Goal: Information Seeking & Learning: Learn about a topic

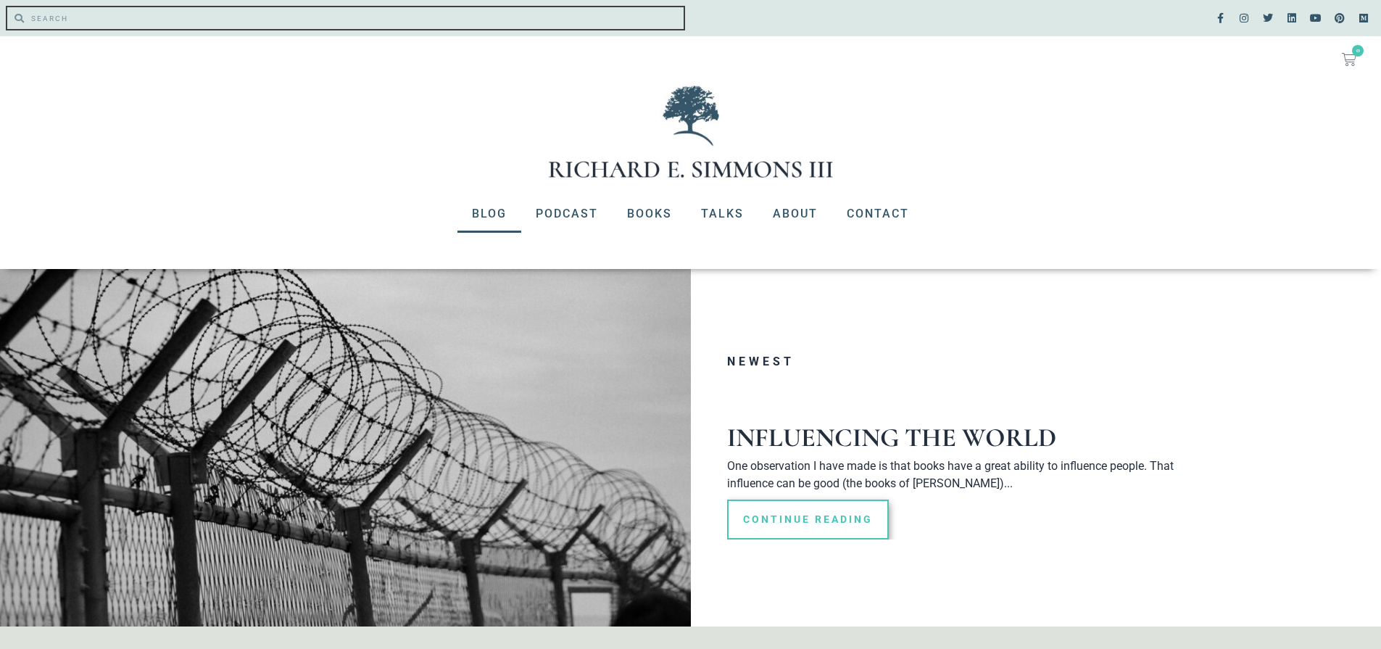
click at [202, 27] on input "Search" at bounding box center [354, 18] width 660 height 22
type input "use of time"
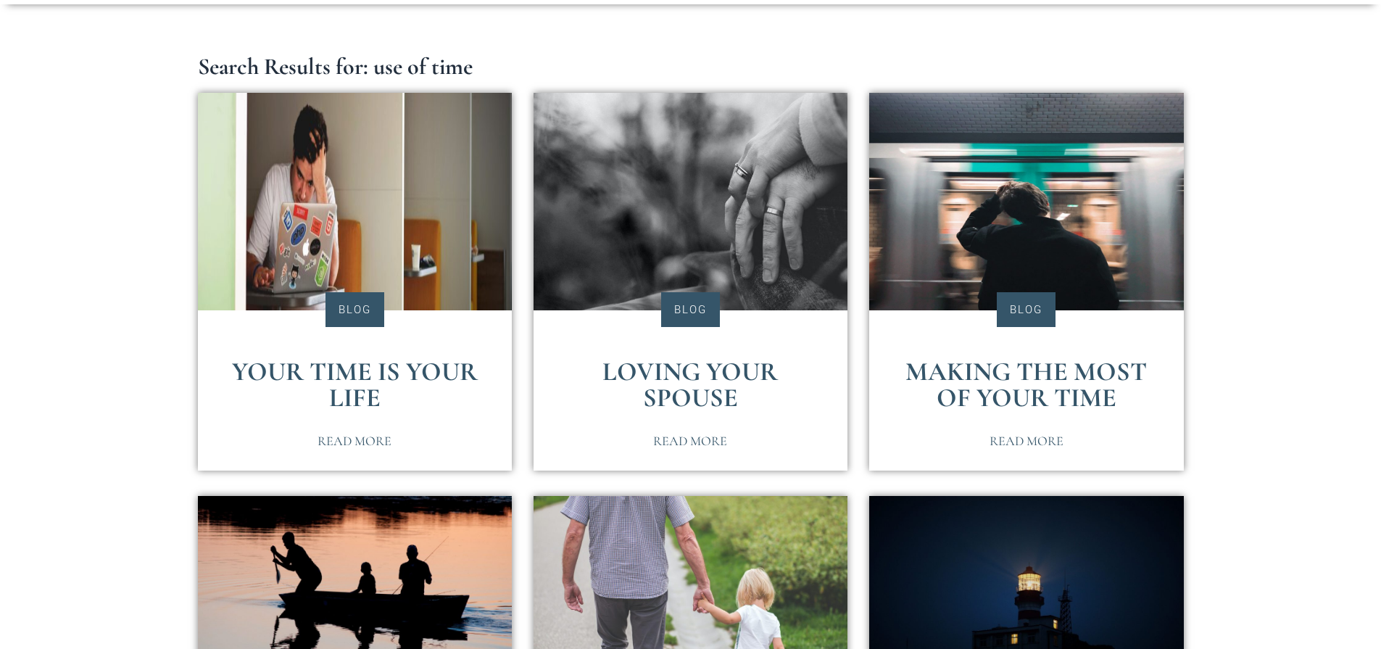
scroll to position [290, 0]
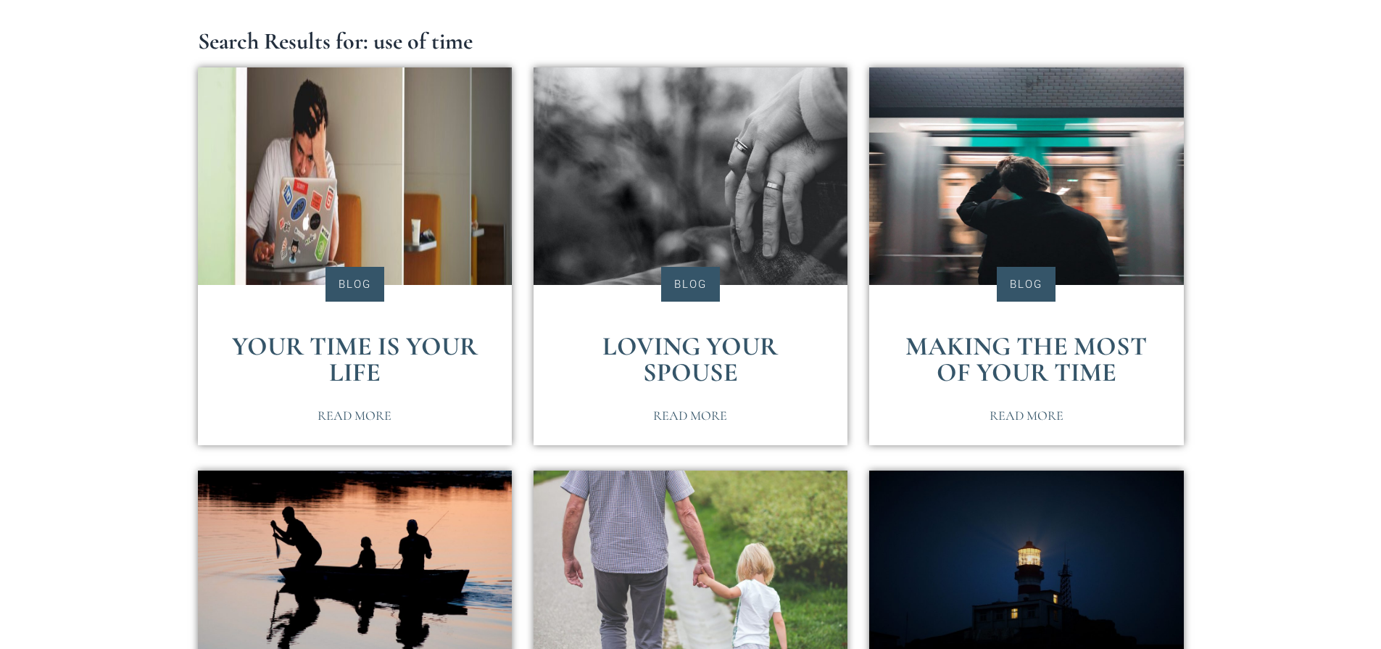
click at [1030, 346] on link "Making the Most of Your Time" at bounding box center [1026, 359] width 241 height 57
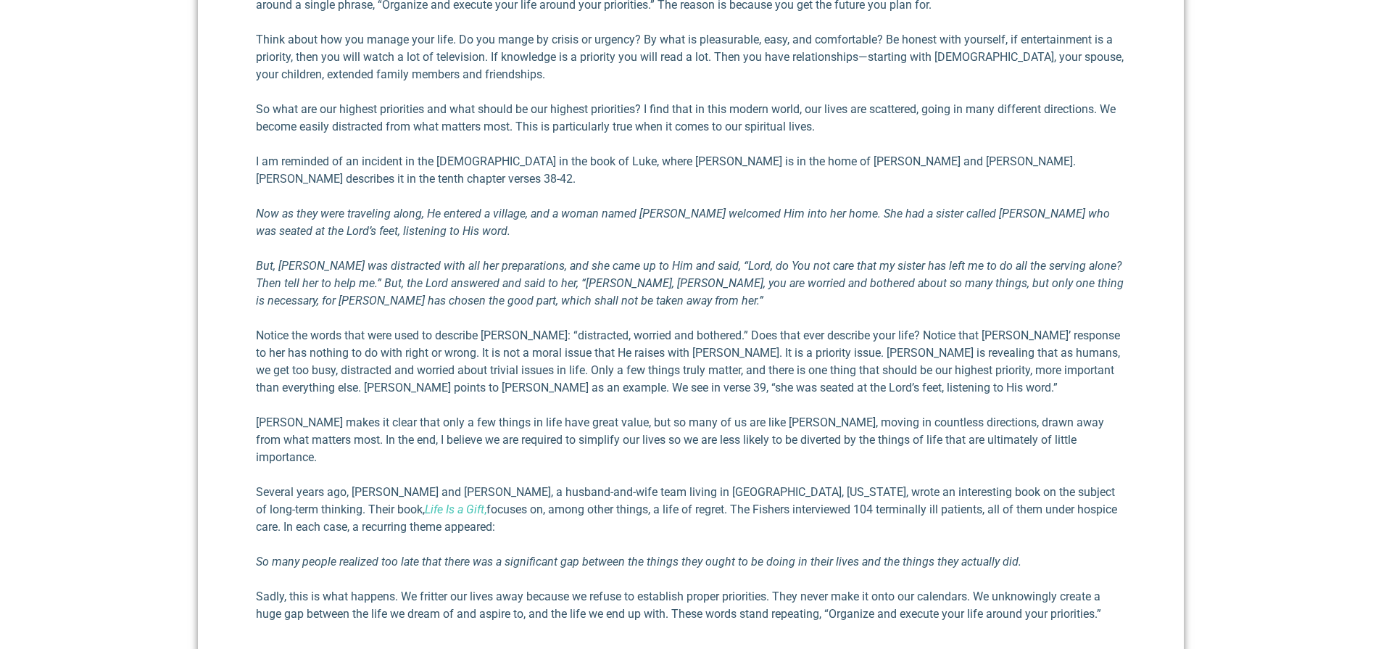
scroll to position [1015, 0]
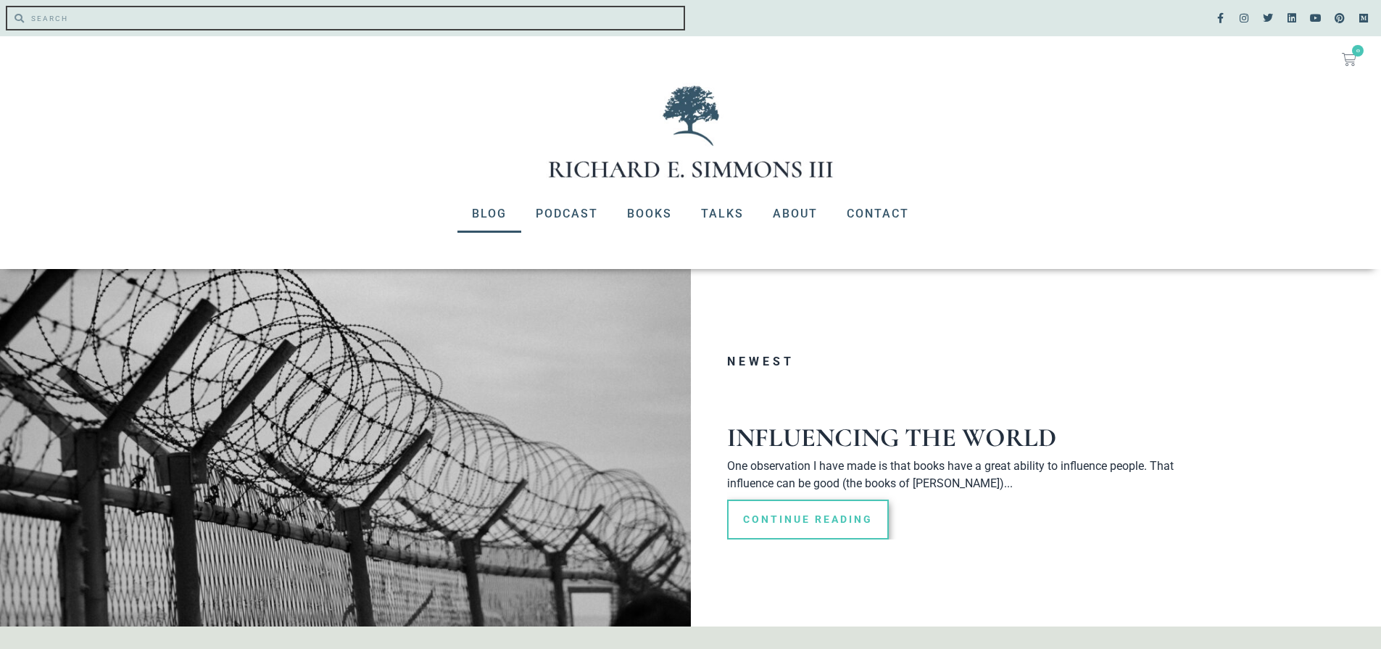
click at [244, 21] on input "Search" at bounding box center [354, 18] width 660 height 22
type input "use of time"
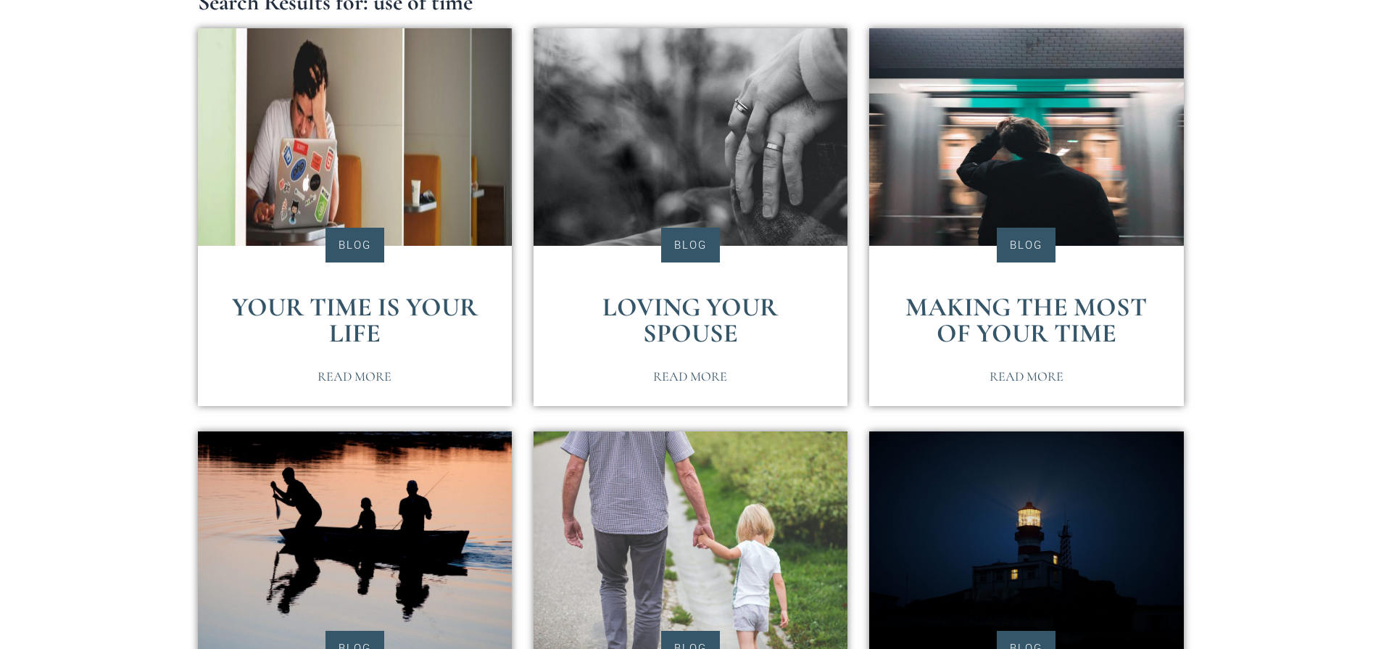
scroll to position [363, 0]
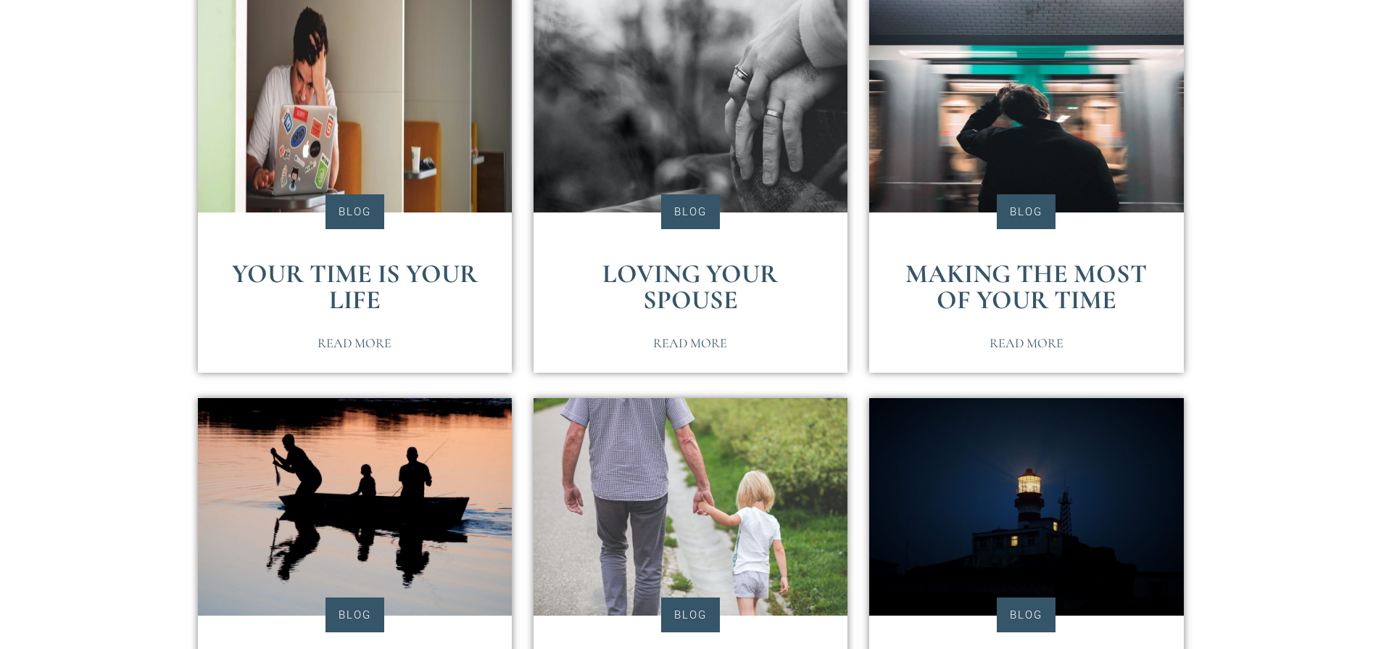
click at [361, 269] on link "Your Time Is Your Life" at bounding box center [355, 286] width 246 height 57
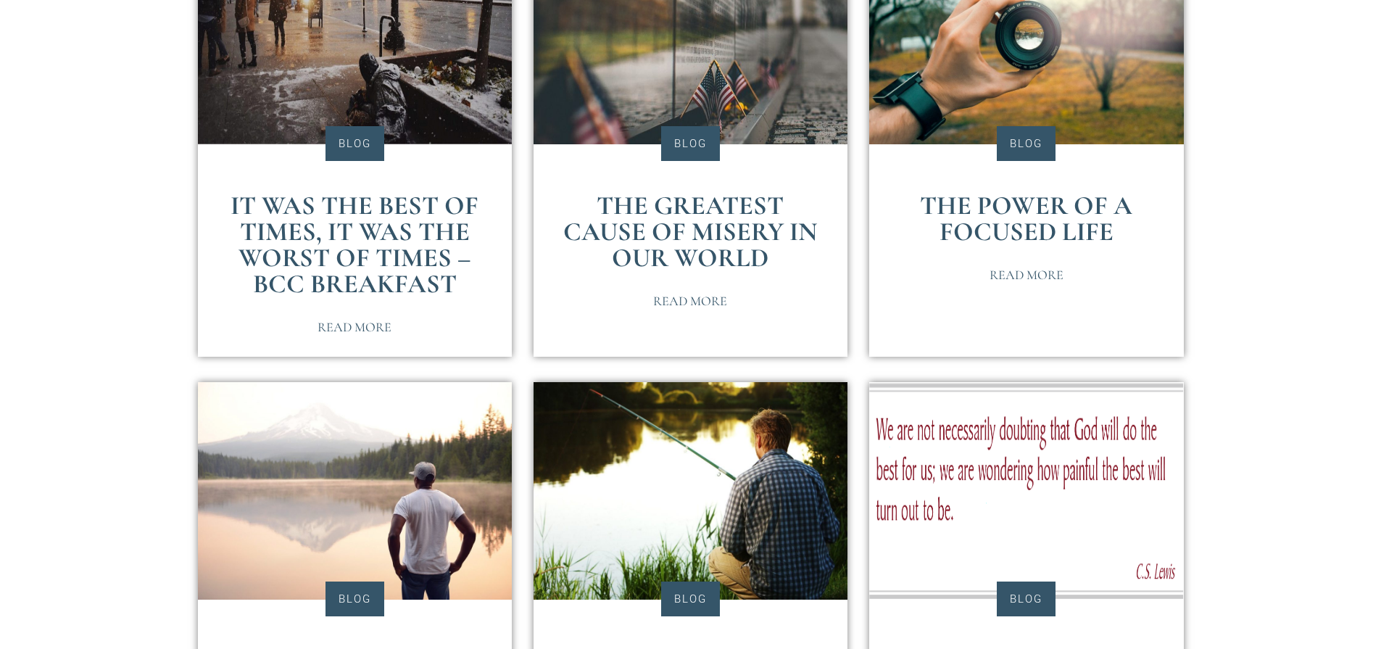
scroll to position [1305, 0]
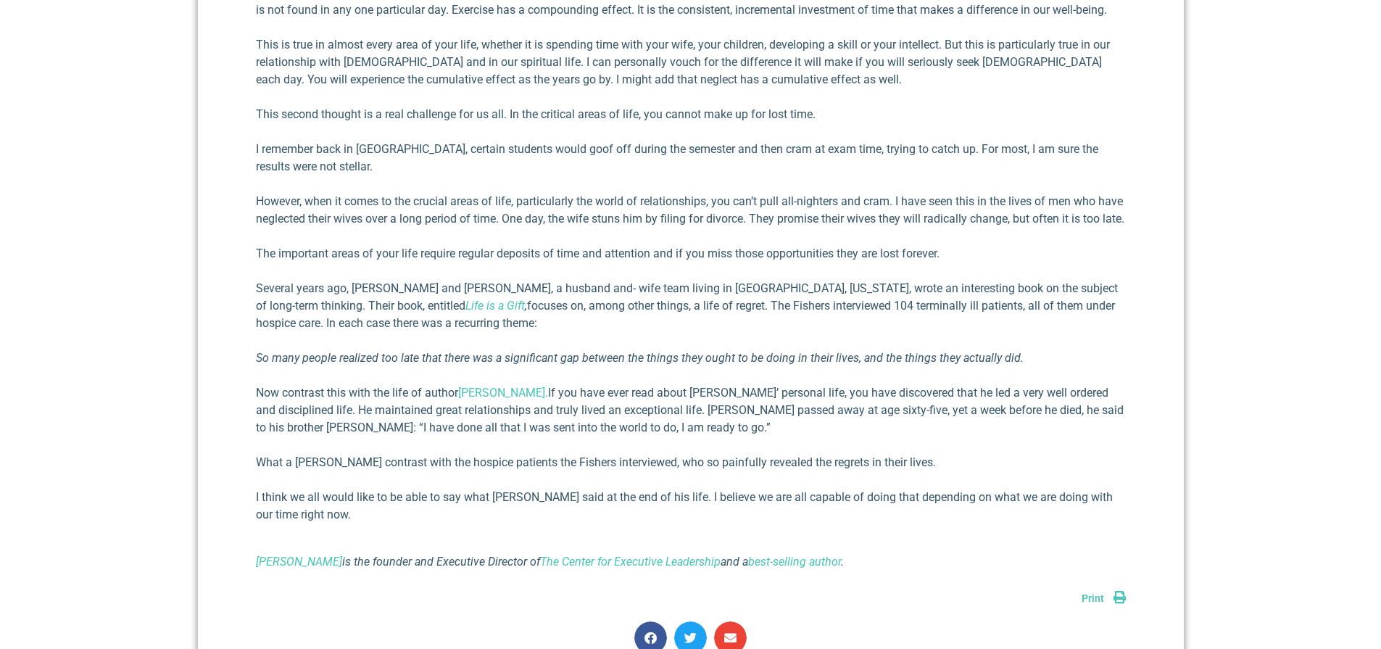
scroll to position [1015, 0]
